Goal: Transaction & Acquisition: Purchase product/service

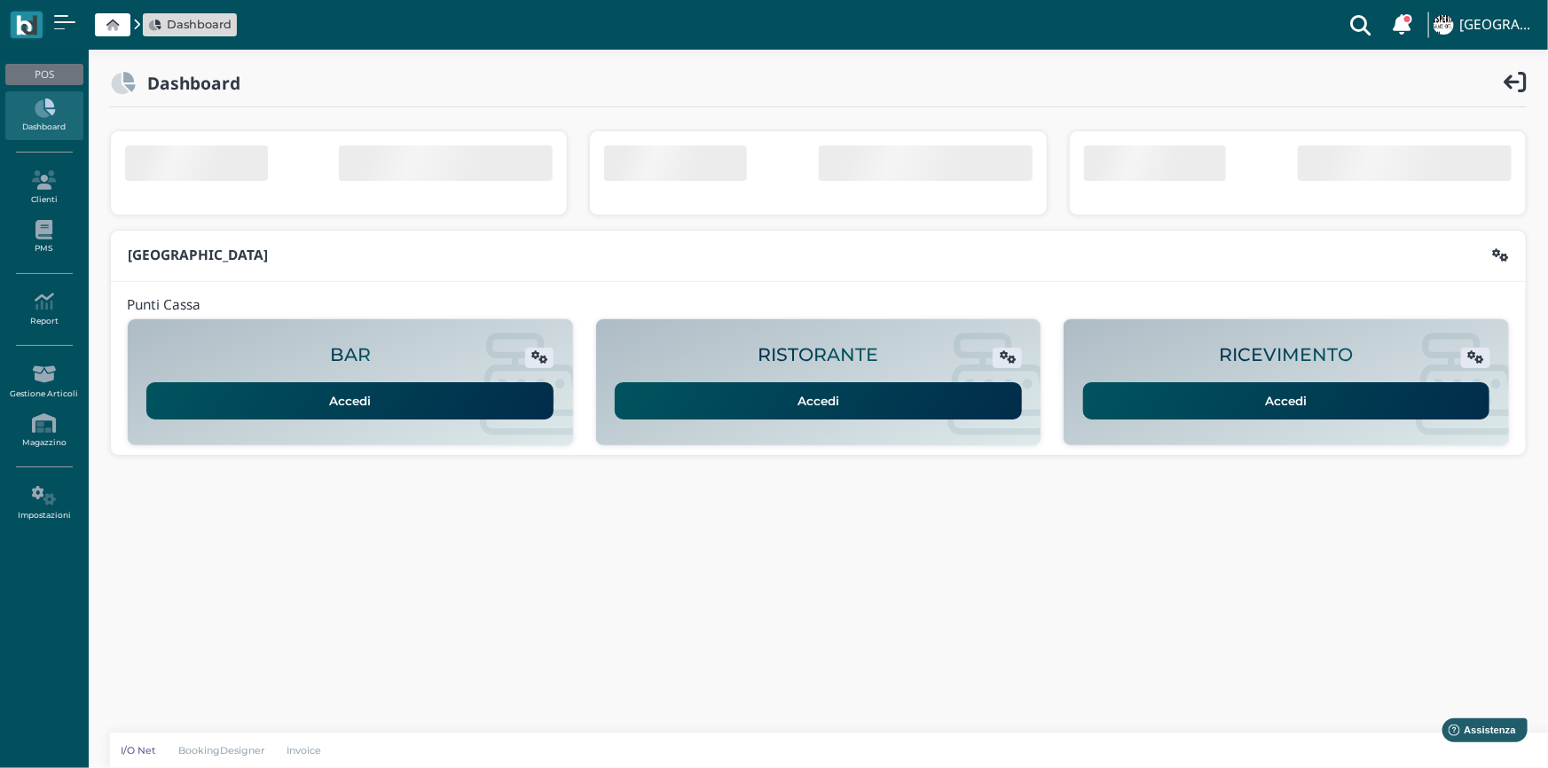
click at [1338, 396] on link "Accedi" at bounding box center [1286, 400] width 407 height 37
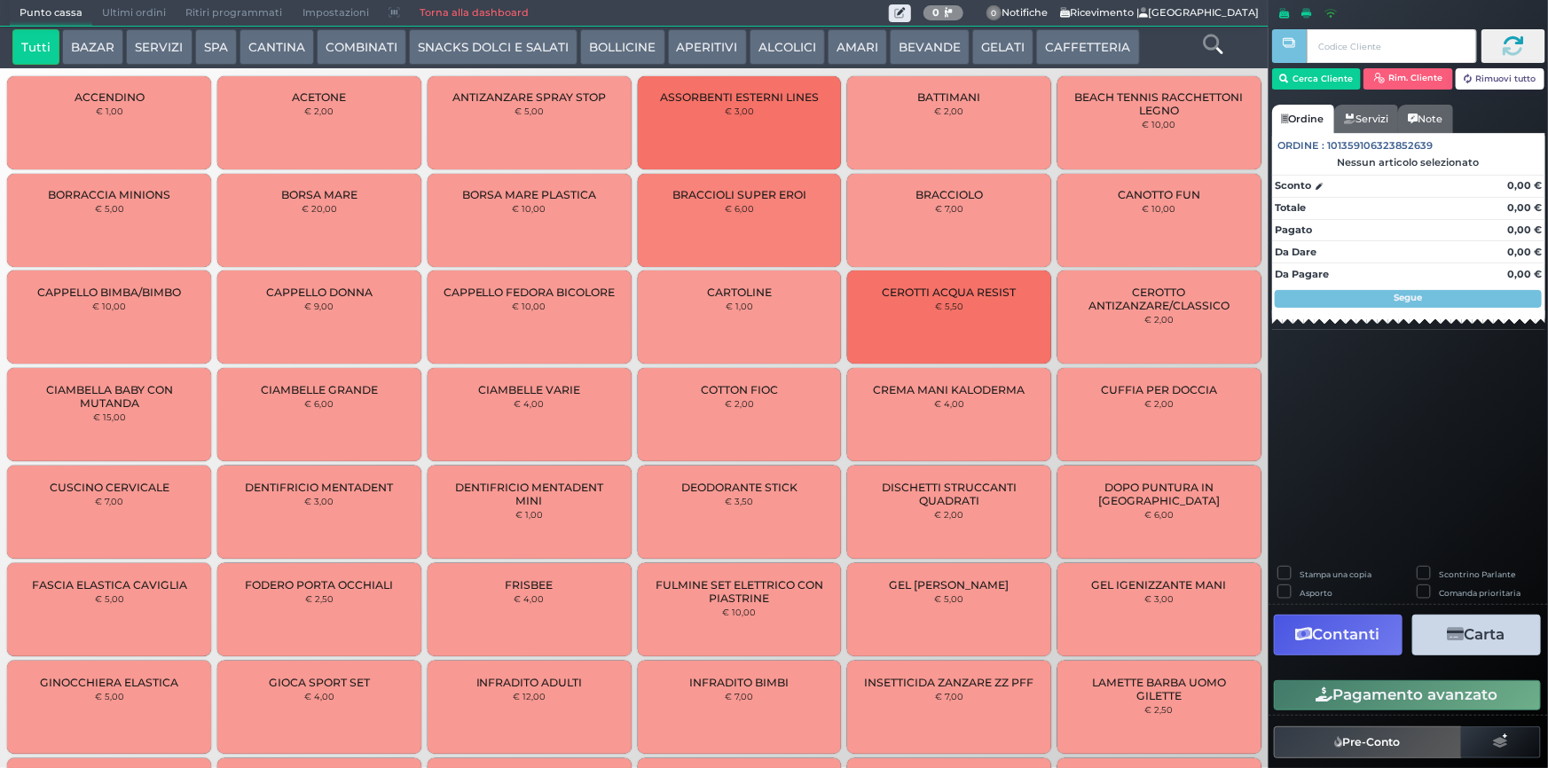
click at [146, 43] on button "SERVIZI" at bounding box center [159, 46] width 66 height 35
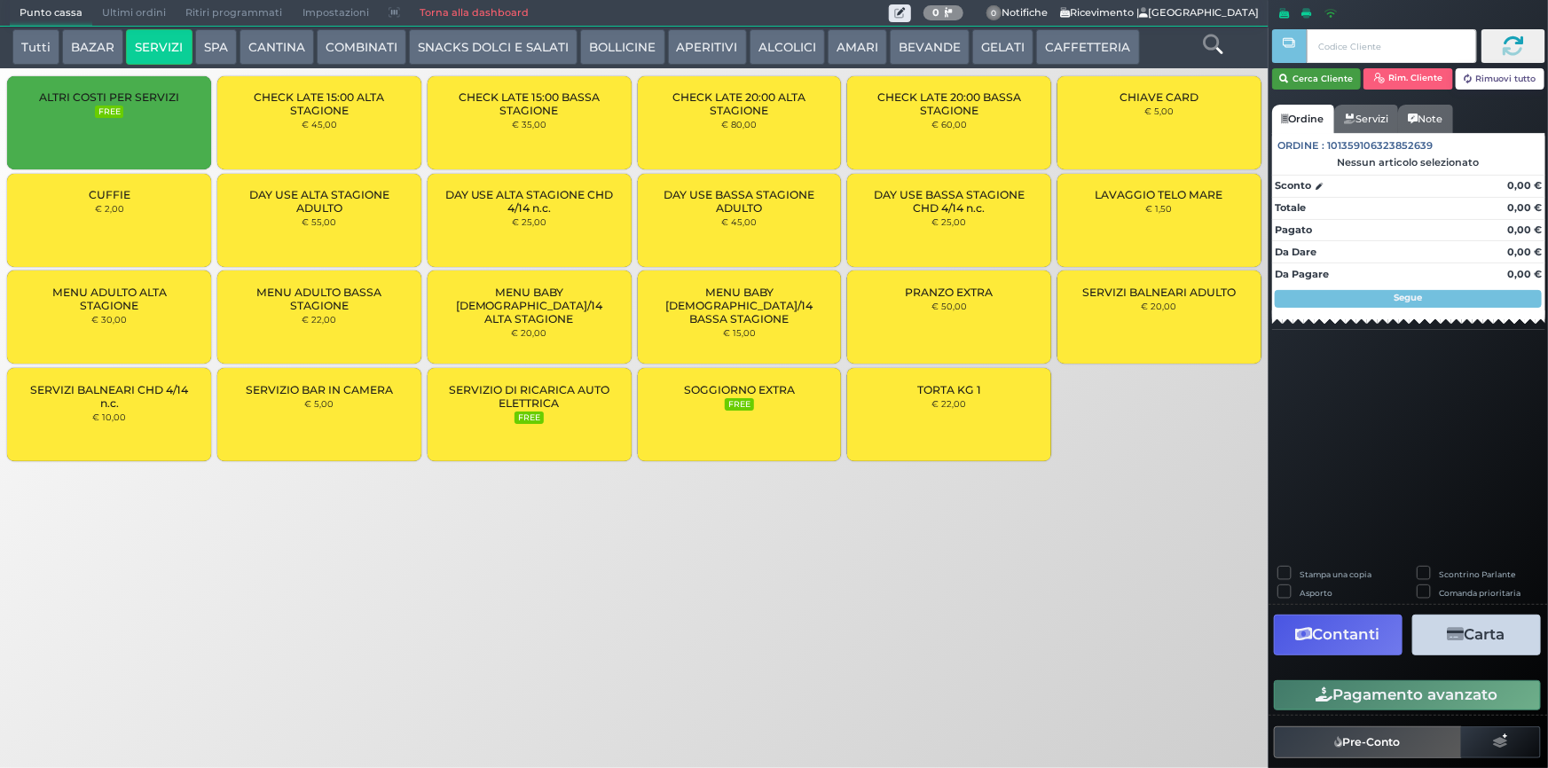
click at [1313, 73] on button "Cerca Cliente" at bounding box center [1317, 78] width 90 height 21
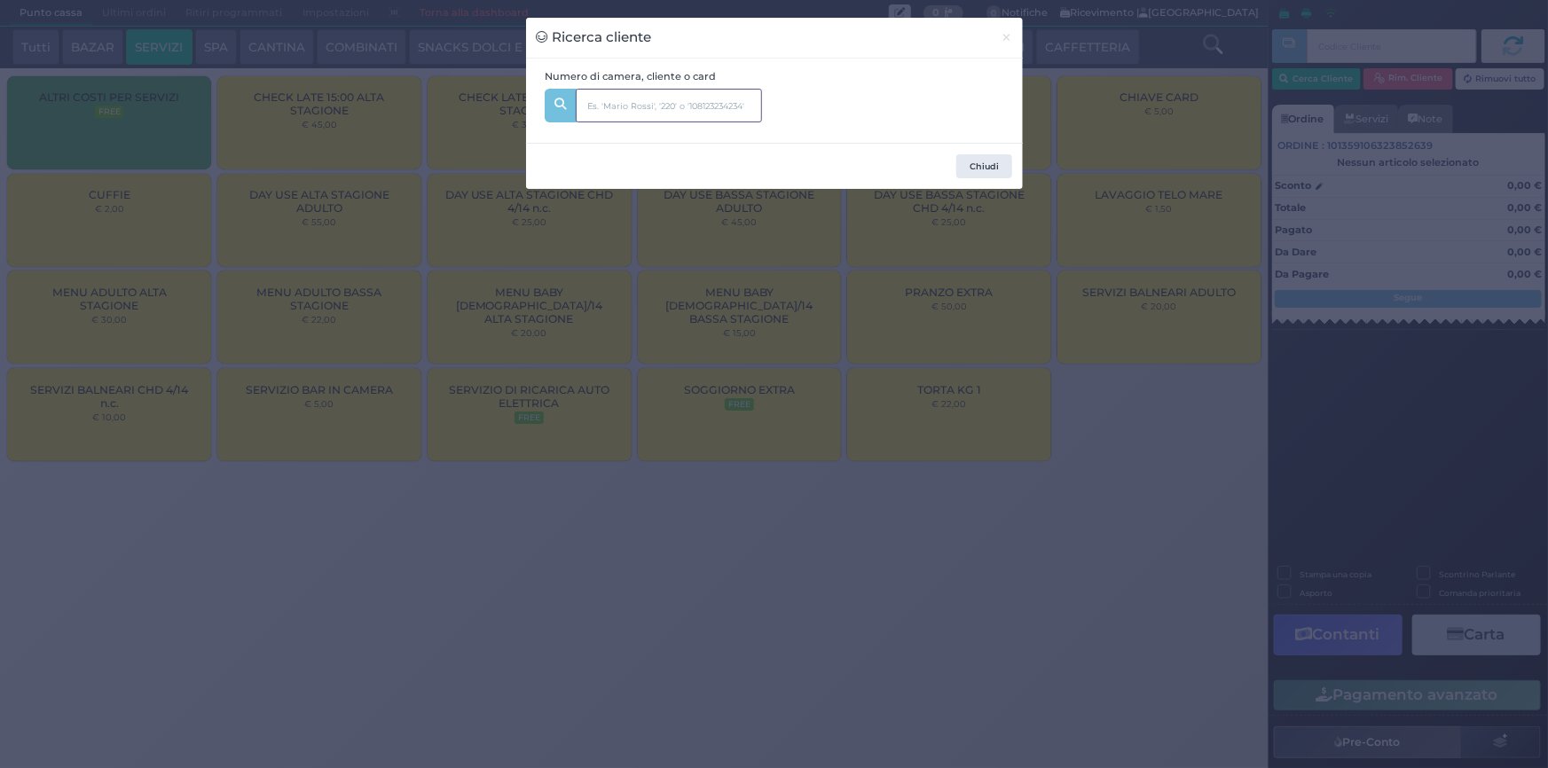
click at [668, 109] on input "text" at bounding box center [669, 106] width 186 height 34
type input "212"
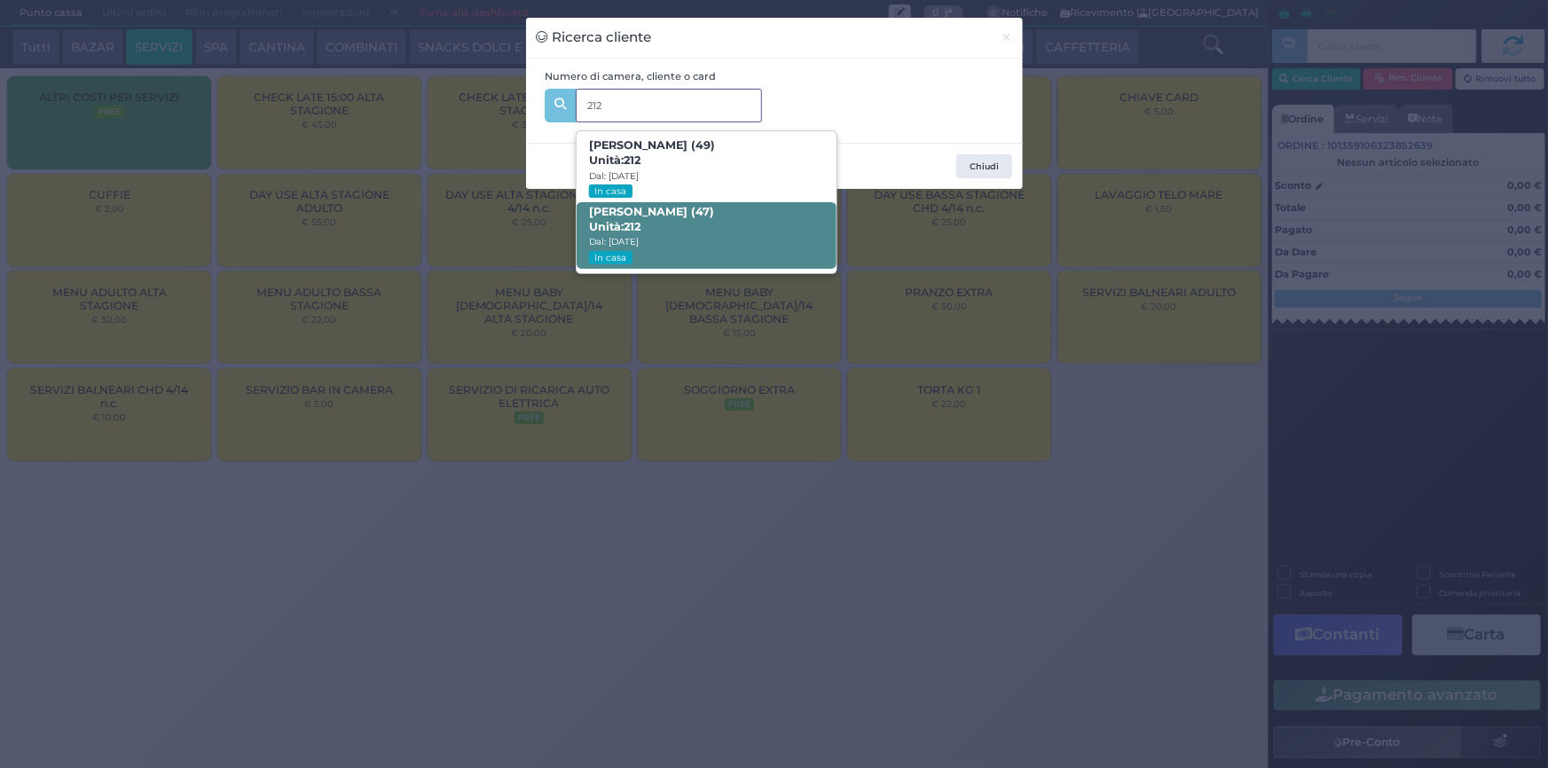
click at [733, 221] on span "[PERSON_NAME] (47) Unità: 212 Dal: [DATE] In casa" at bounding box center [706, 235] width 260 height 67
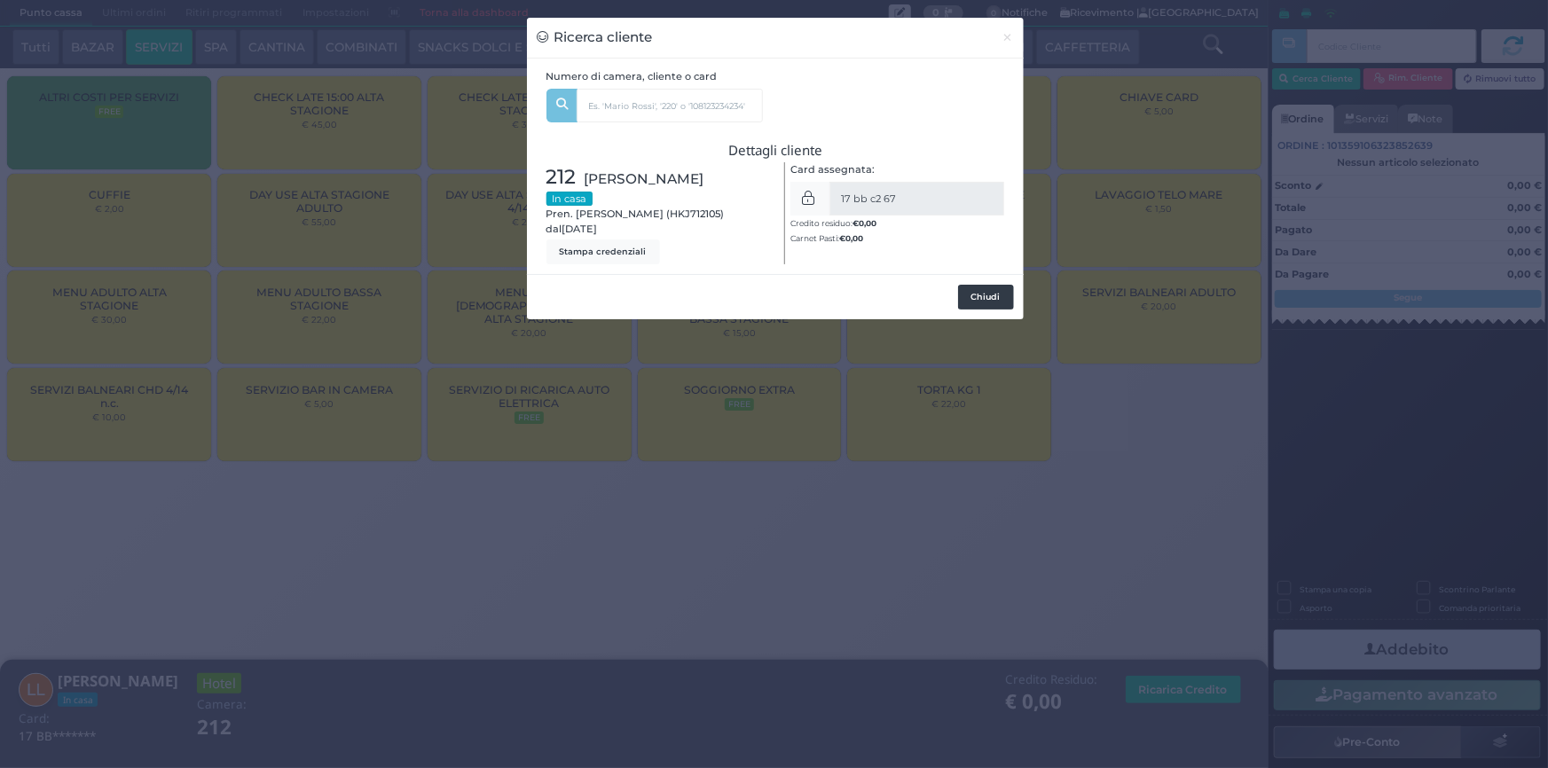
click at [997, 293] on button "Chiudi" at bounding box center [986, 297] width 56 height 25
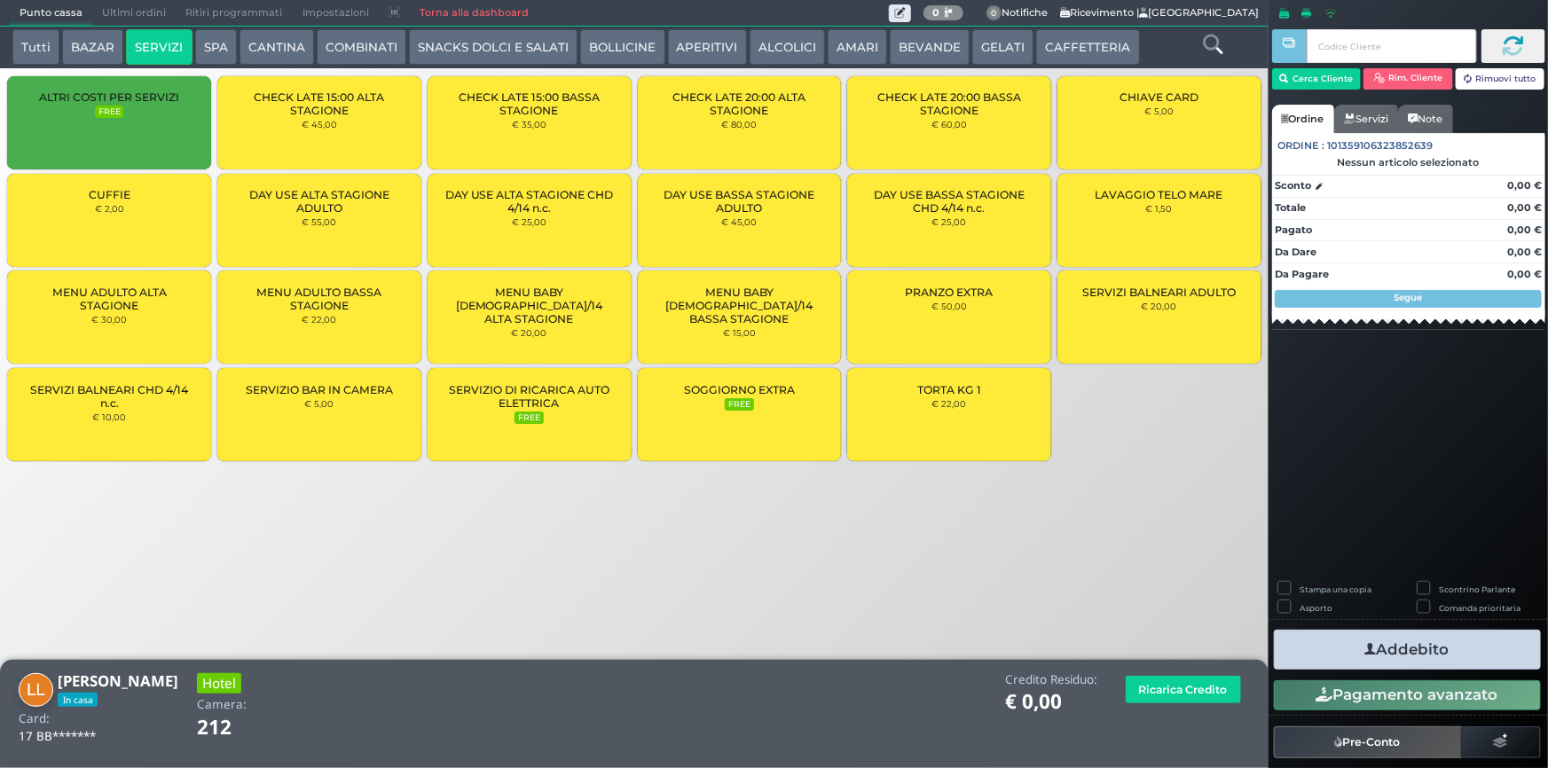
click at [108, 210] on small "€ 2,00" at bounding box center [109, 208] width 29 height 11
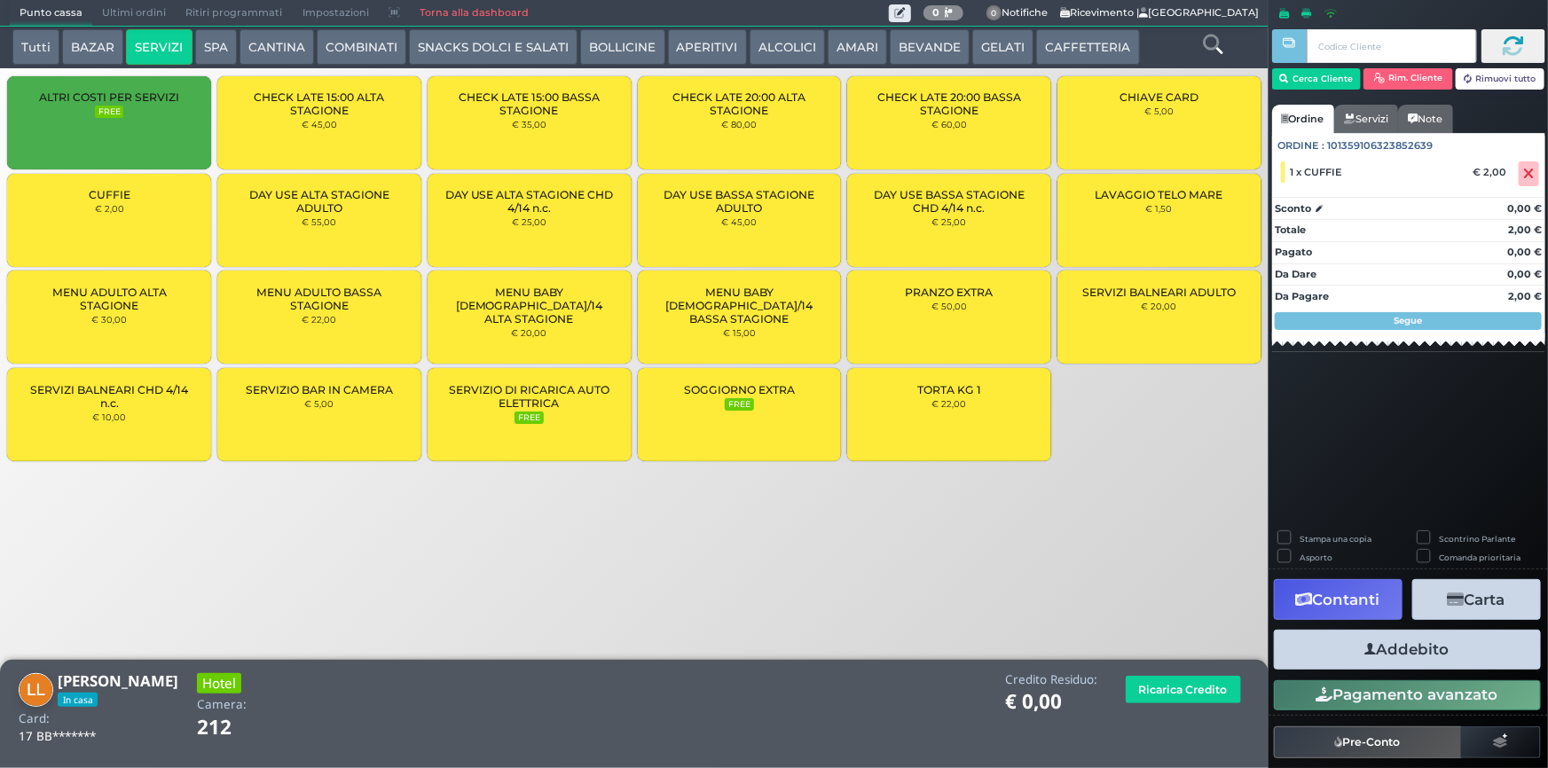
click at [108, 209] on small "€ 2,00" at bounding box center [109, 208] width 29 height 11
click at [1423, 650] on button "Addebito" at bounding box center [1407, 650] width 267 height 40
